Goal: Check status: Verify the current state of an ongoing process or item

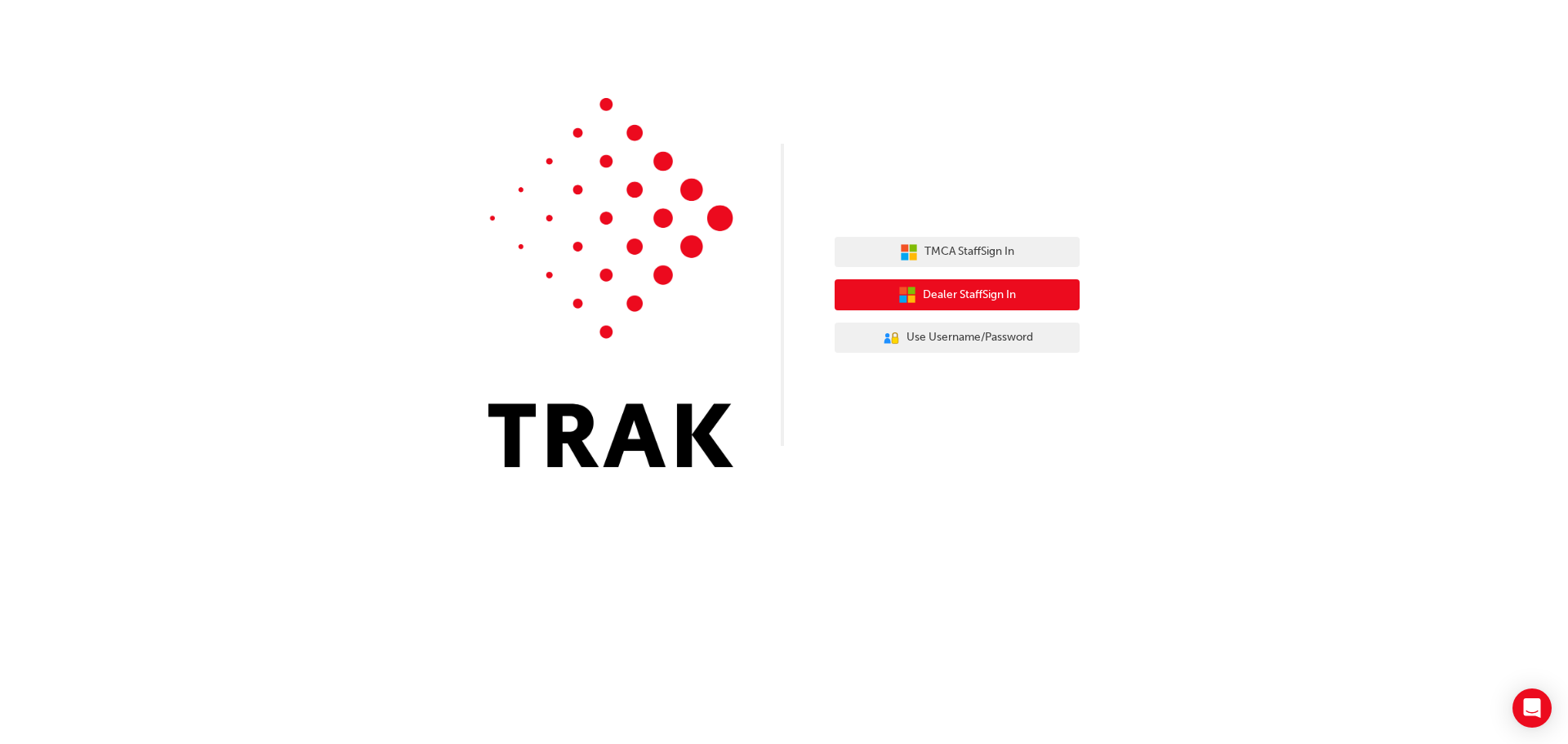
click at [991, 298] on span "Dealer Staff Sign In" at bounding box center [969, 295] width 93 height 19
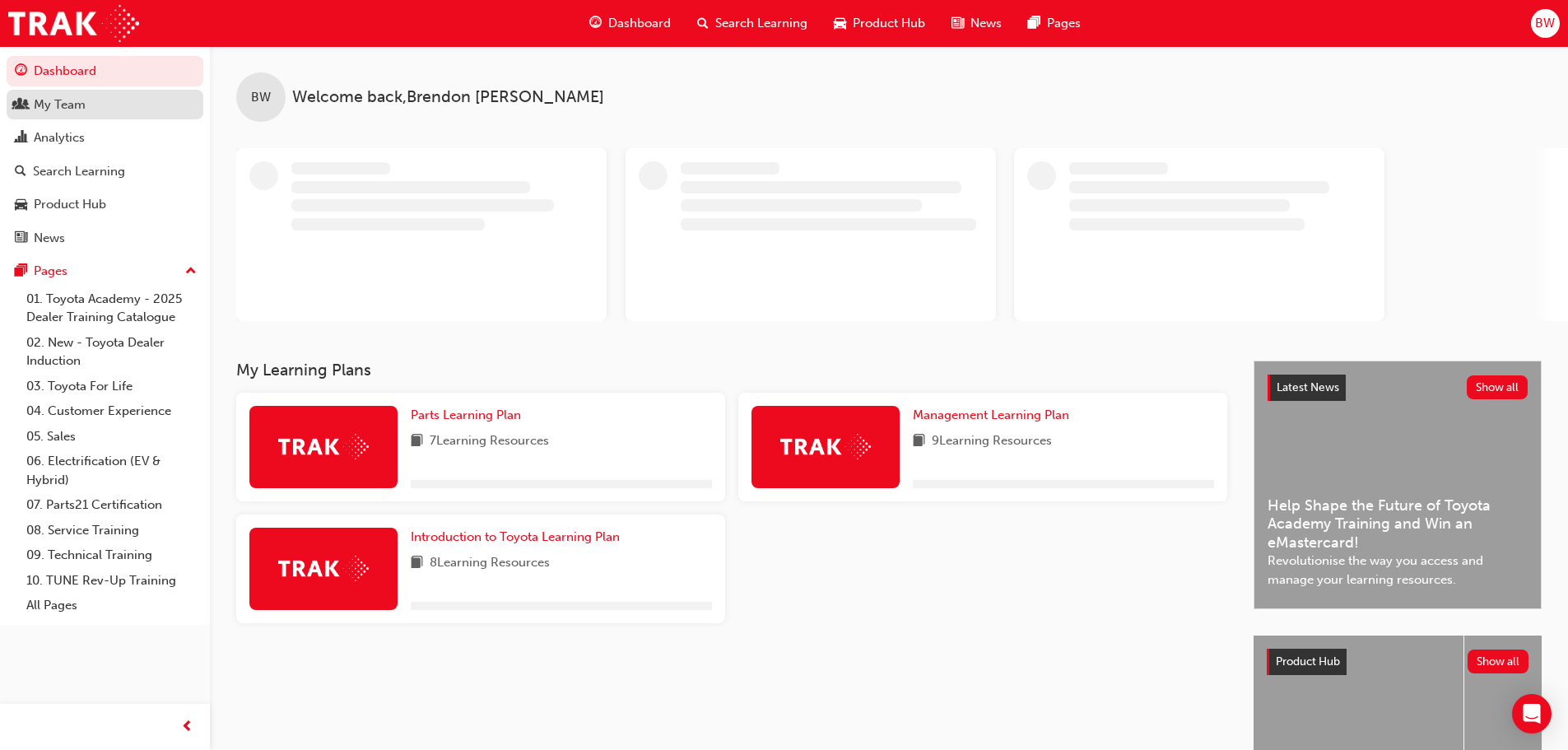
click at [51, 99] on div "My Team" at bounding box center [60, 104] width 52 height 19
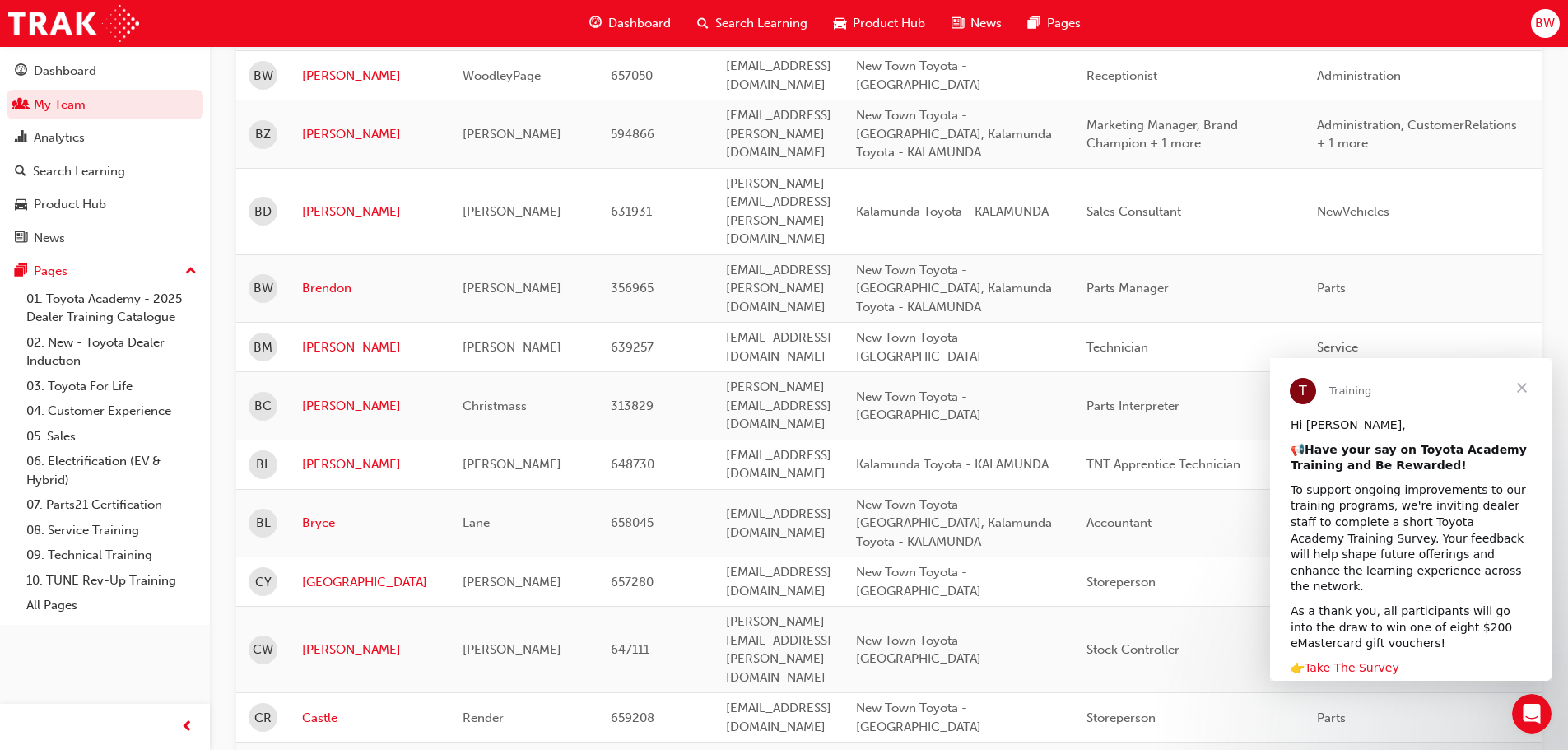
scroll to position [1893, 0]
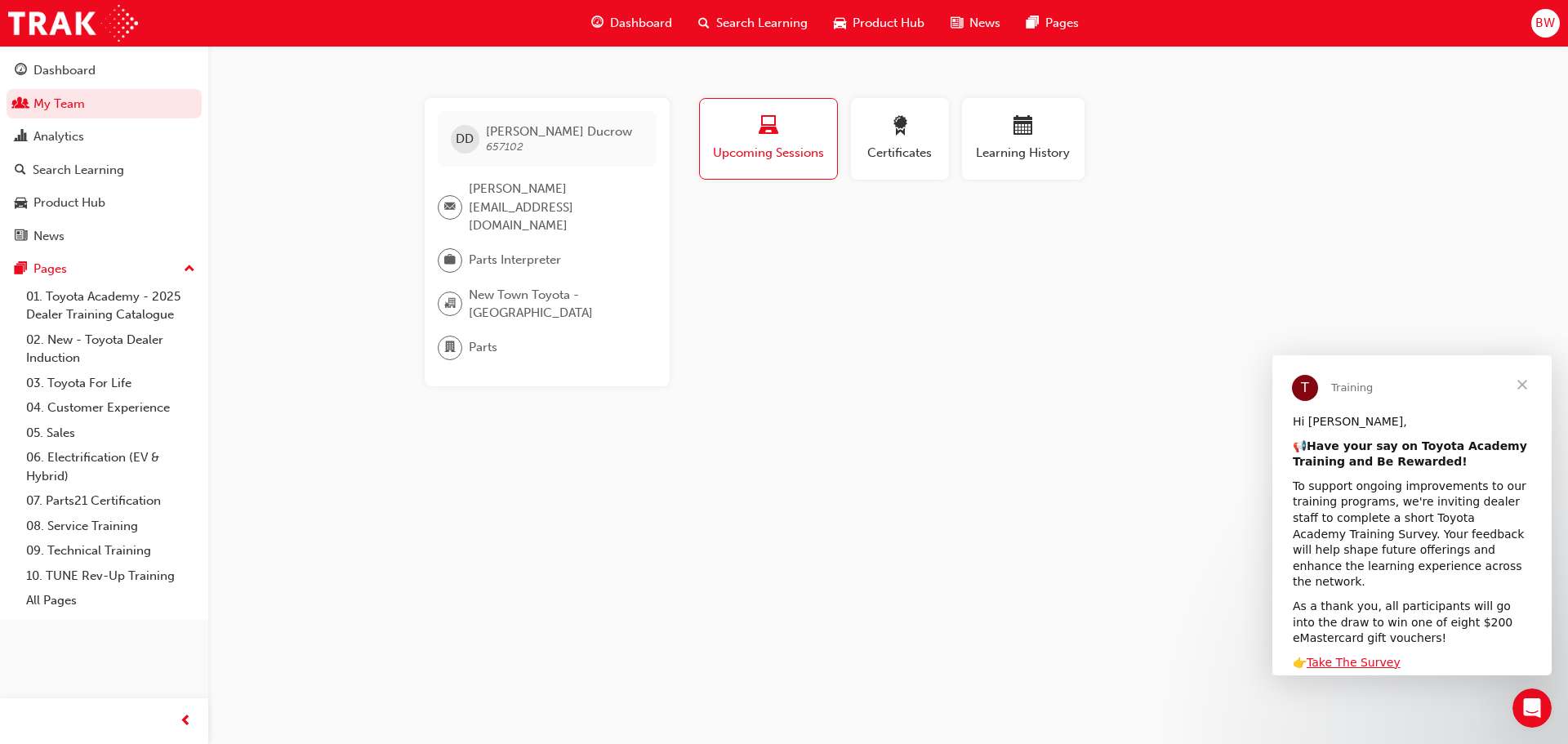
click at [1509, 385] on span "Close" at bounding box center [1522, 385] width 59 height 59
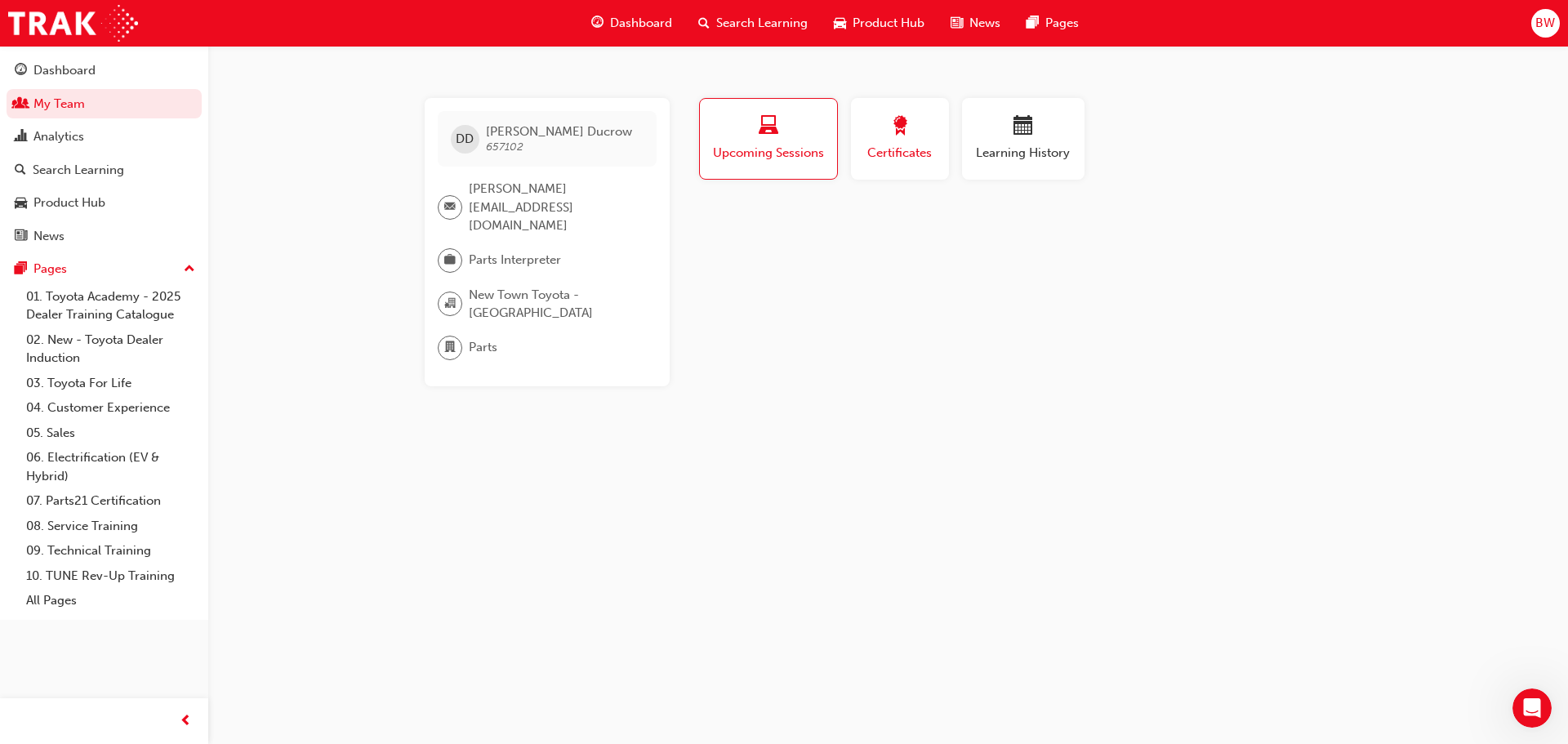
click at [902, 144] on span "Certificates" at bounding box center [900, 152] width 73 height 19
click at [995, 170] on button "Learning History" at bounding box center [1023, 139] width 122 height 82
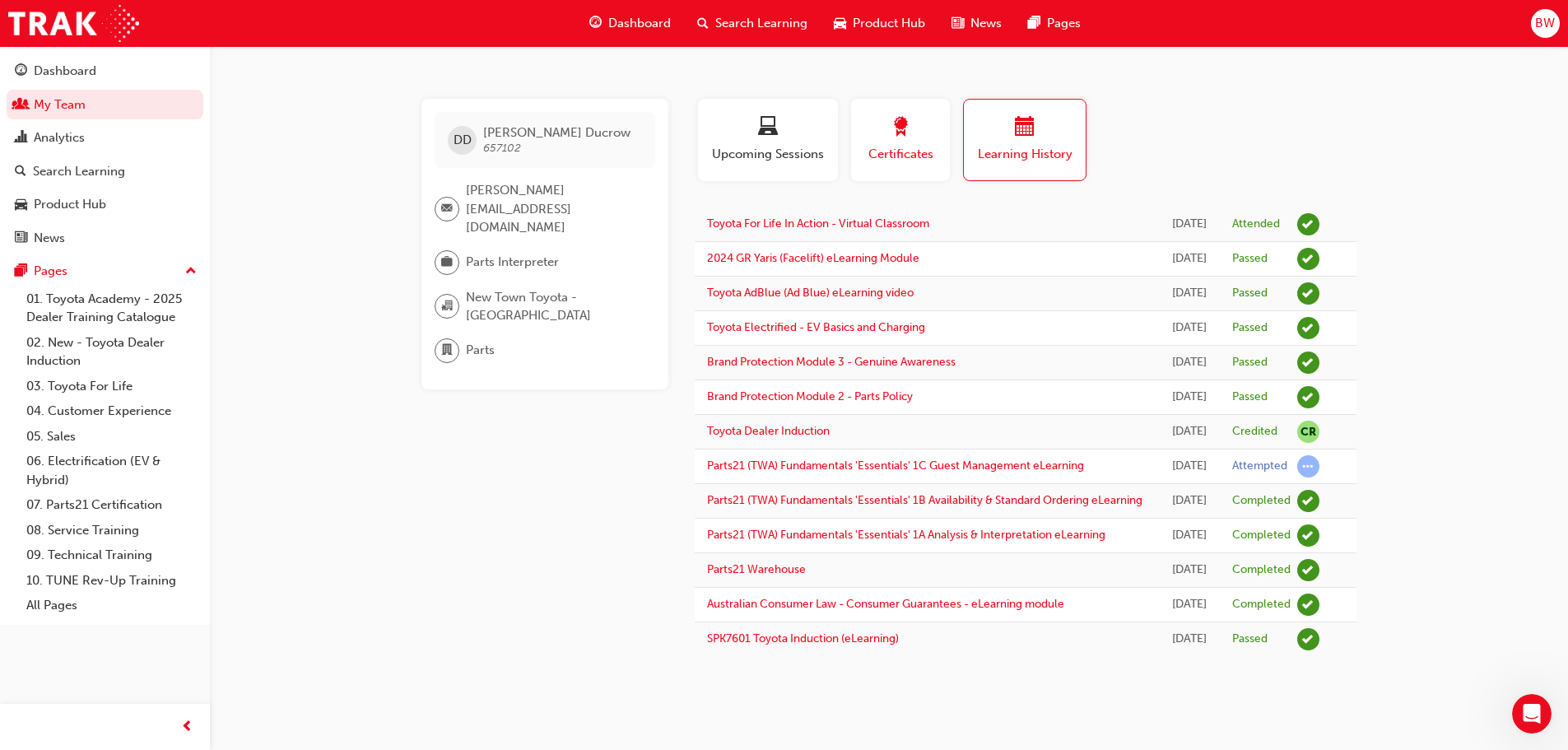
click at [900, 160] on span "Certificates" at bounding box center [900, 154] width 74 height 19
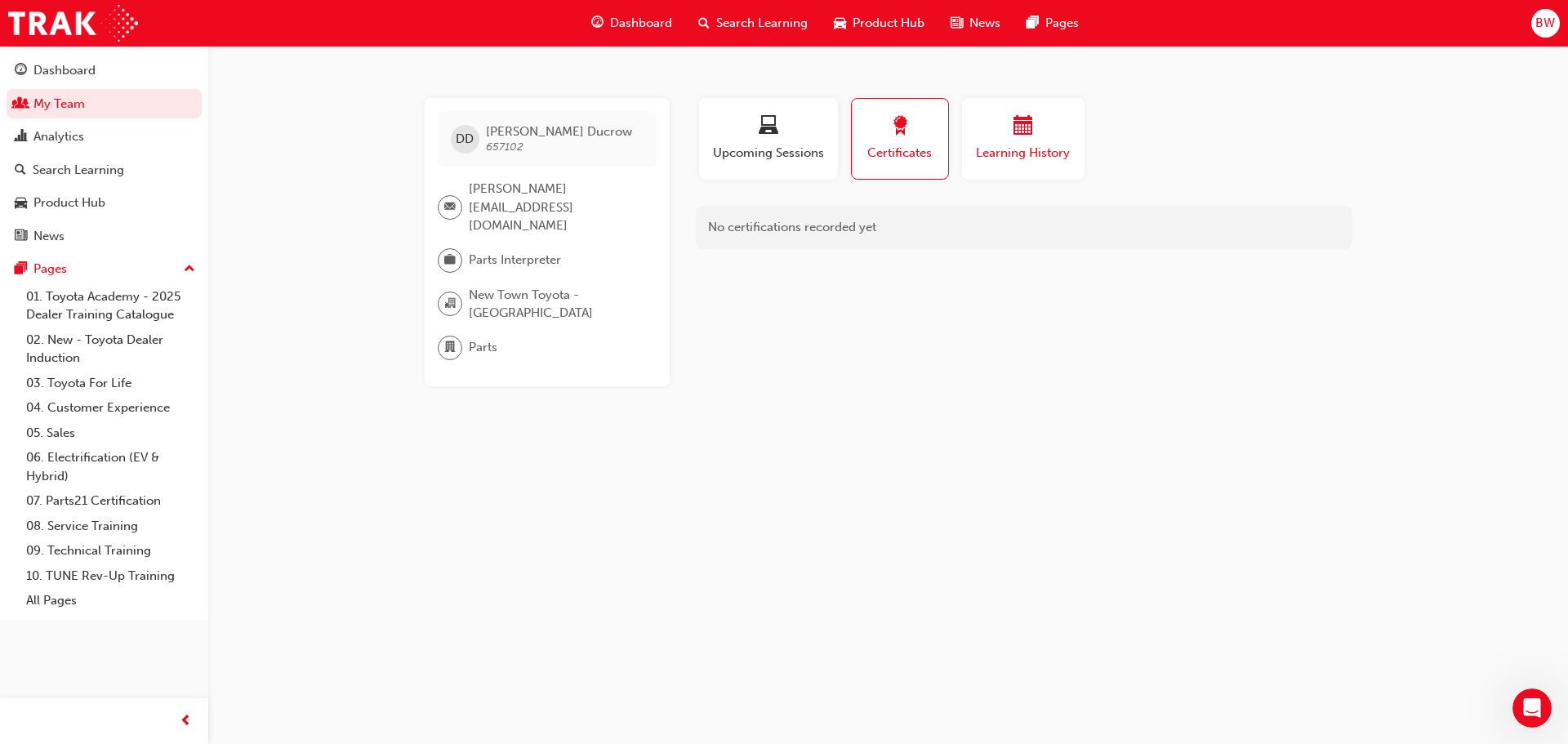
click at [971, 157] on button "Learning History" at bounding box center [1023, 139] width 122 height 82
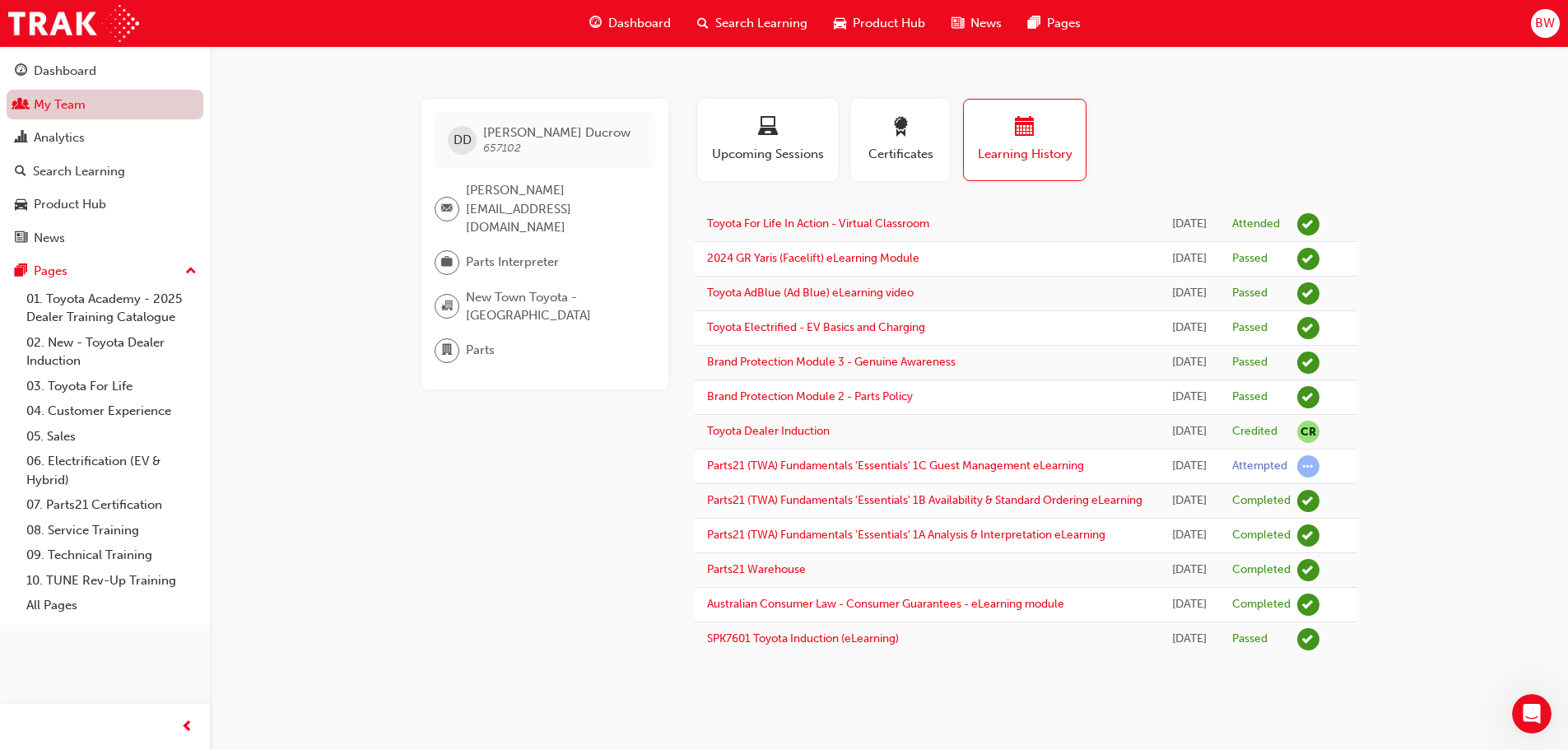
click at [70, 105] on link "My Team" at bounding box center [104, 105] width 197 height 31
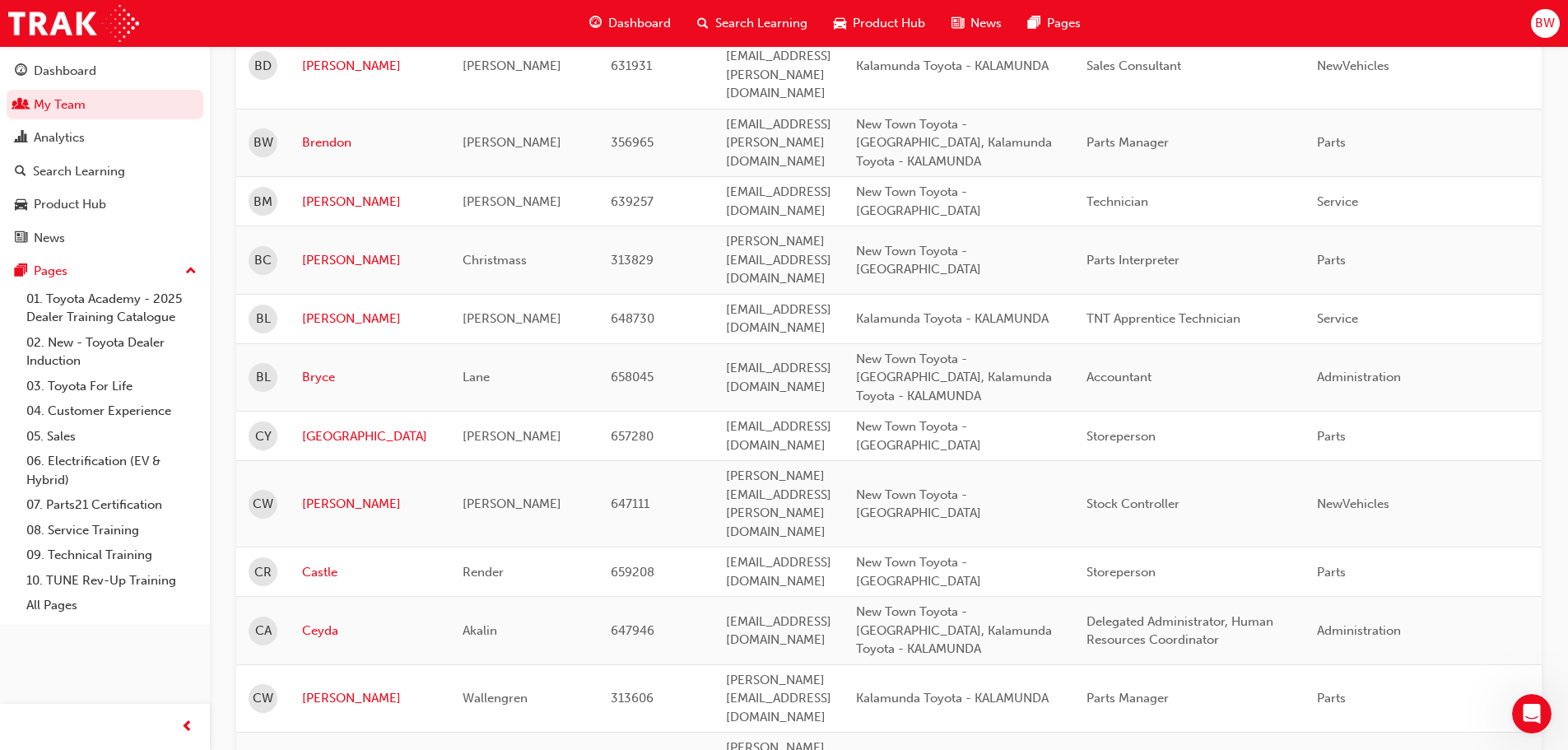
scroll to position [1893, 0]
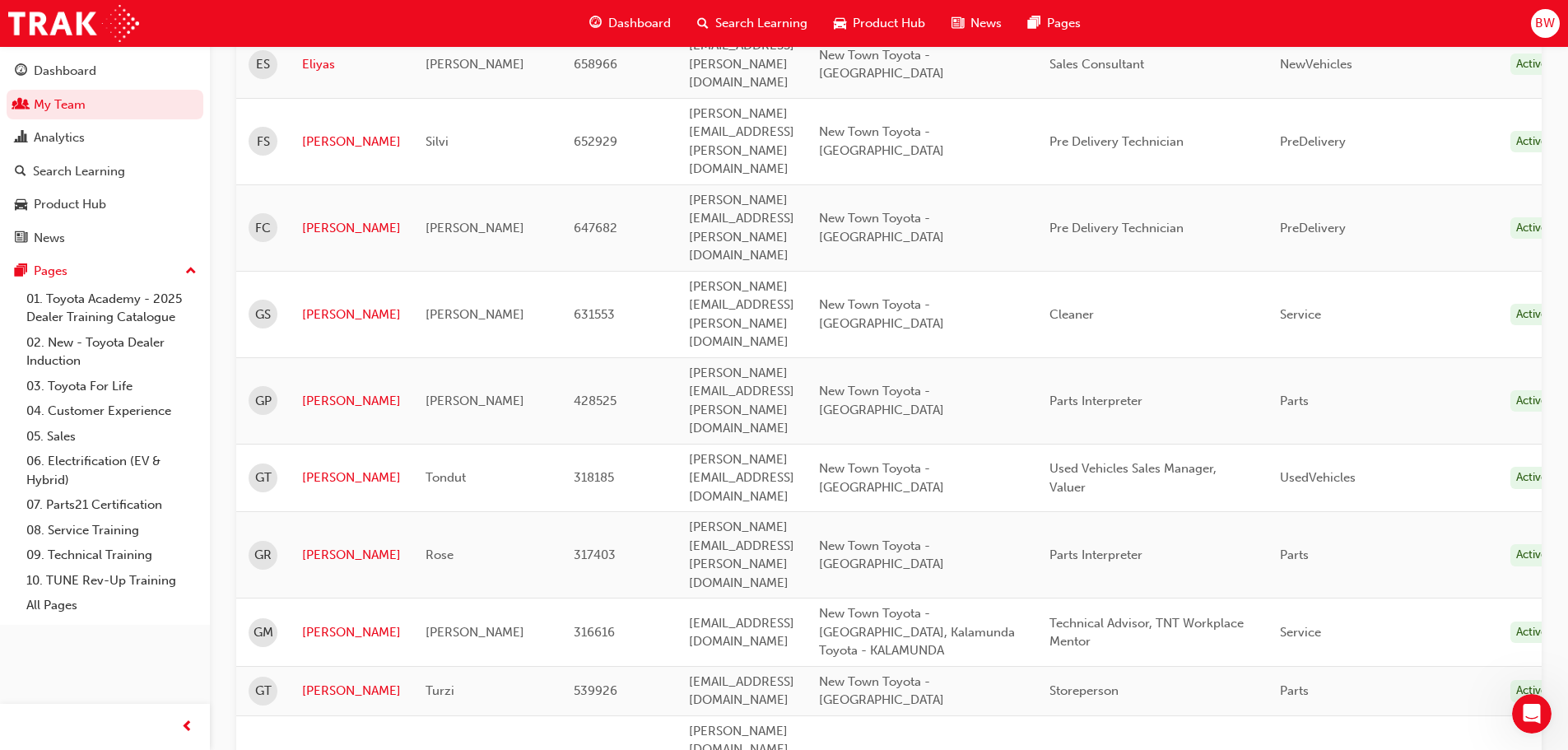
scroll to position [494, 0]
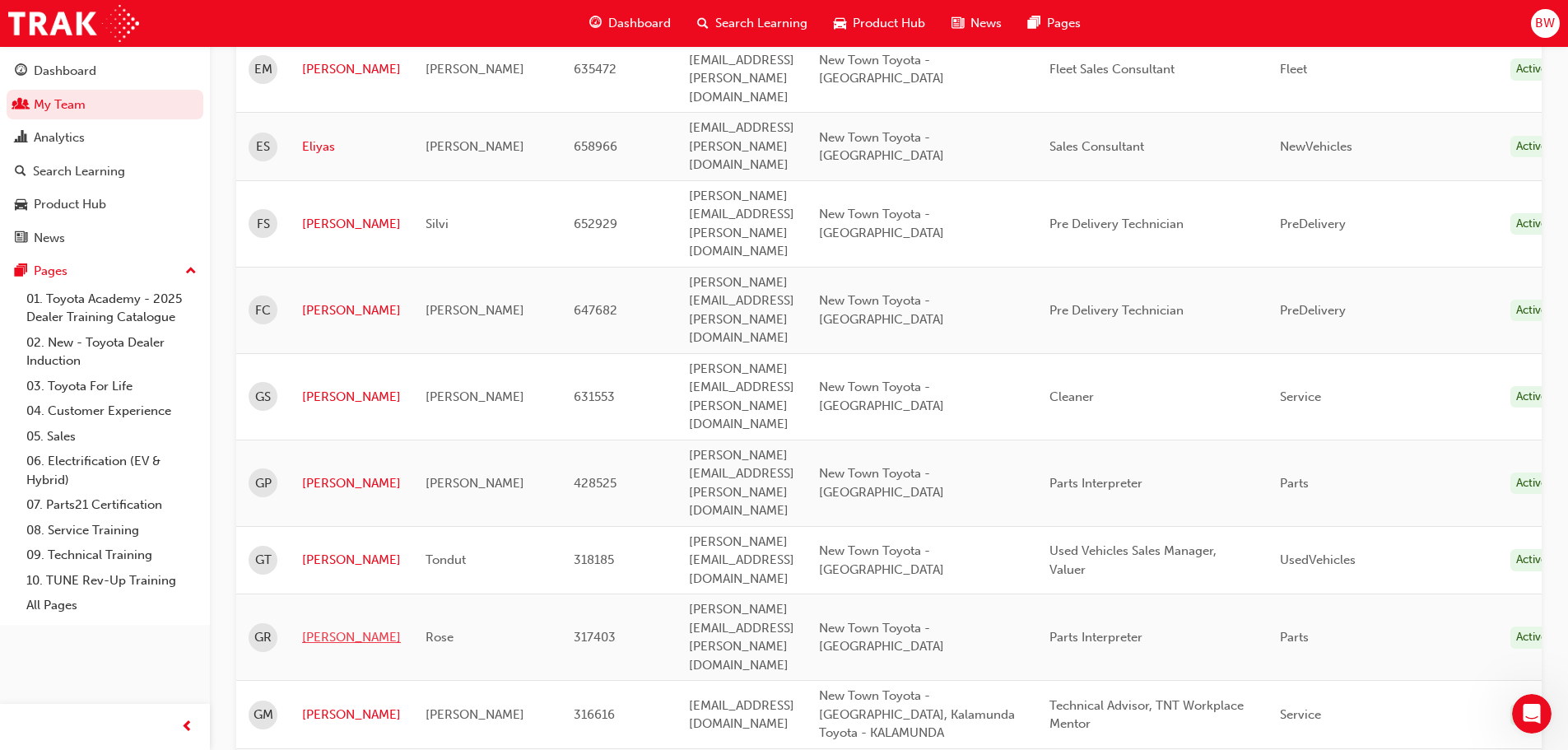
click at [330, 628] on link "Geoff" at bounding box center [351, 637] width 99 height 19
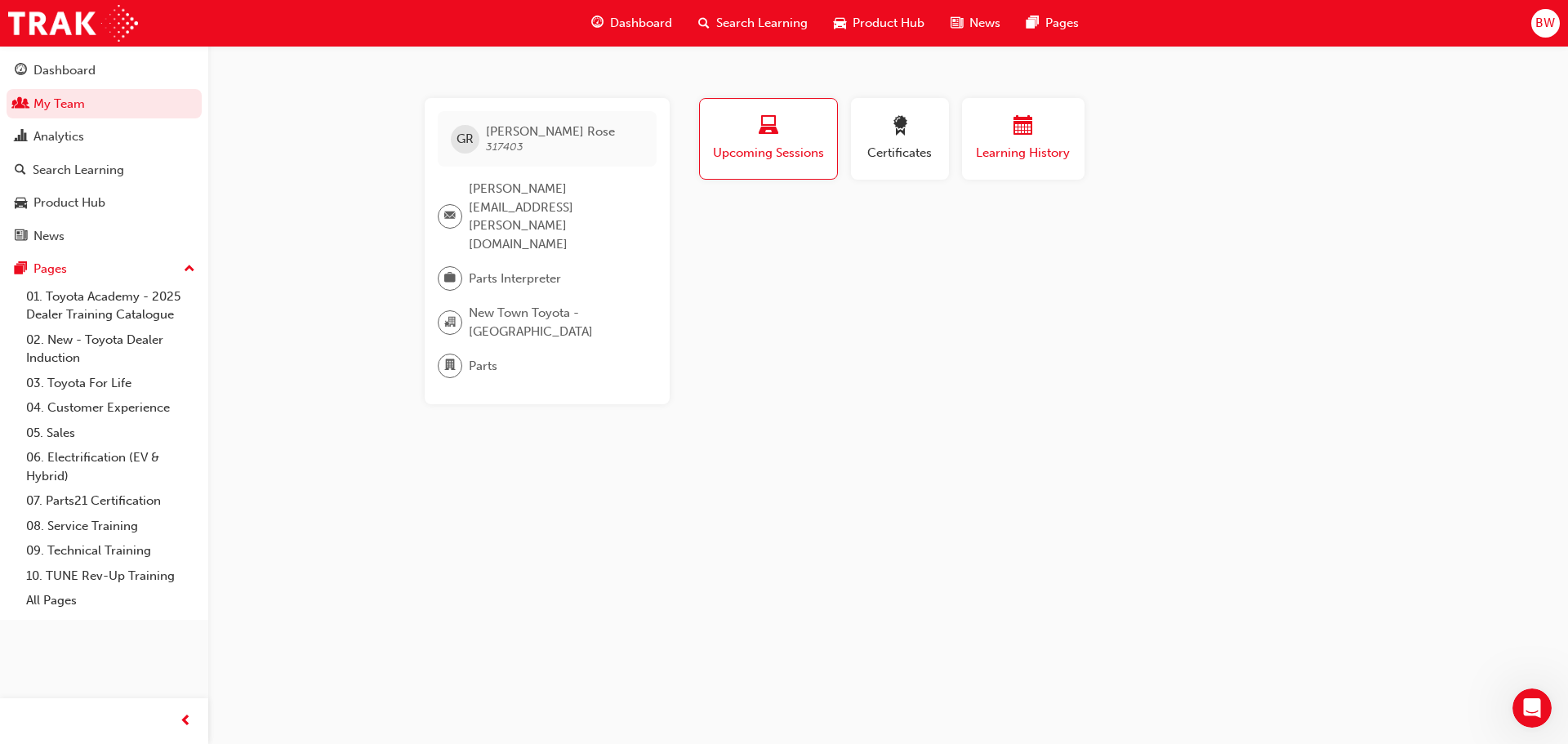
click at [1033, 159] on span "Learning History" at bounding box center [1023, 152] width 98 height 19
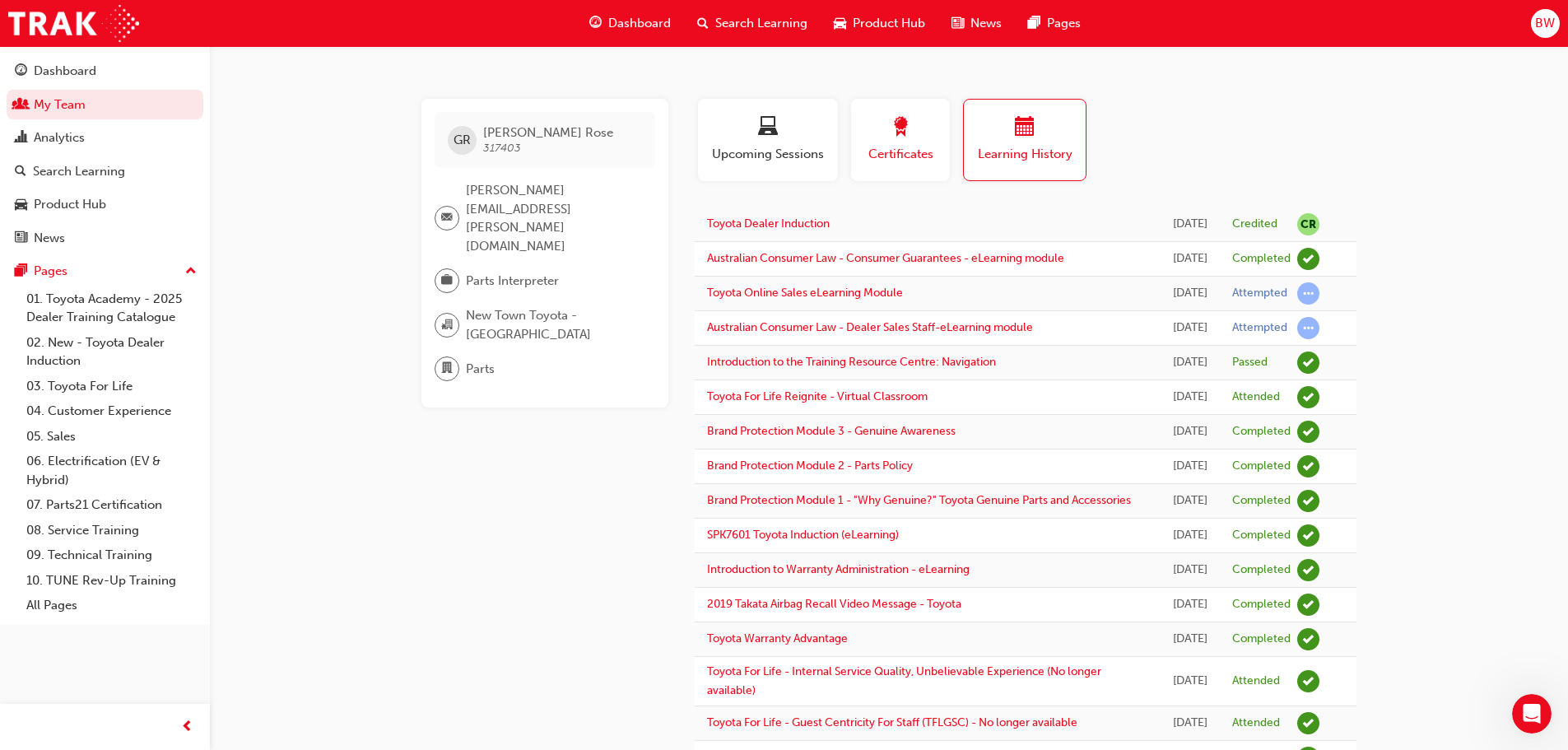
click at [894, 141] on div "button" at bounding box center [900, 129] width 74 height 25
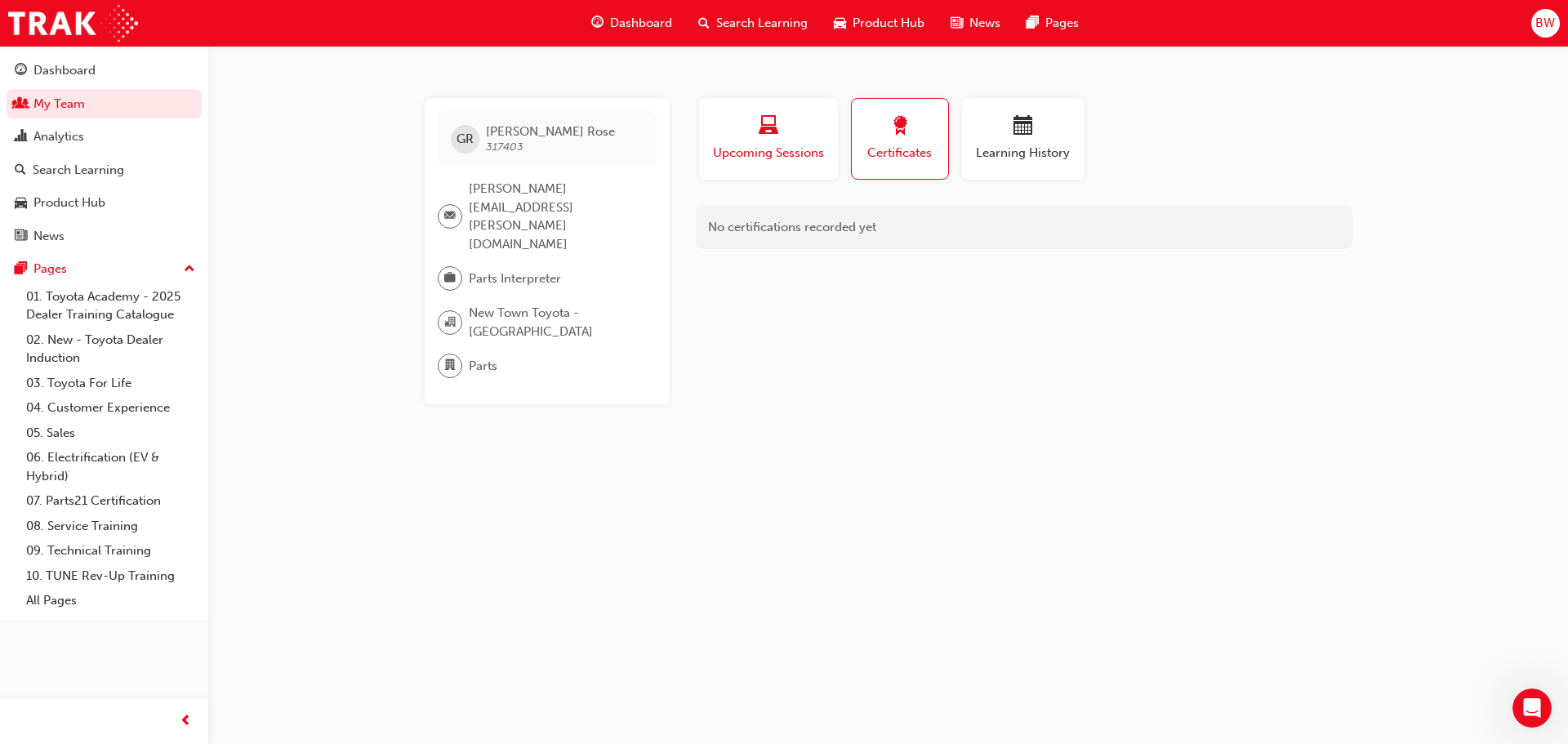
click at [758, 155] on span "Upcoming Sessions" at bounding box center [768, 152] width 114 height 19
